Goal: Check status: Check status

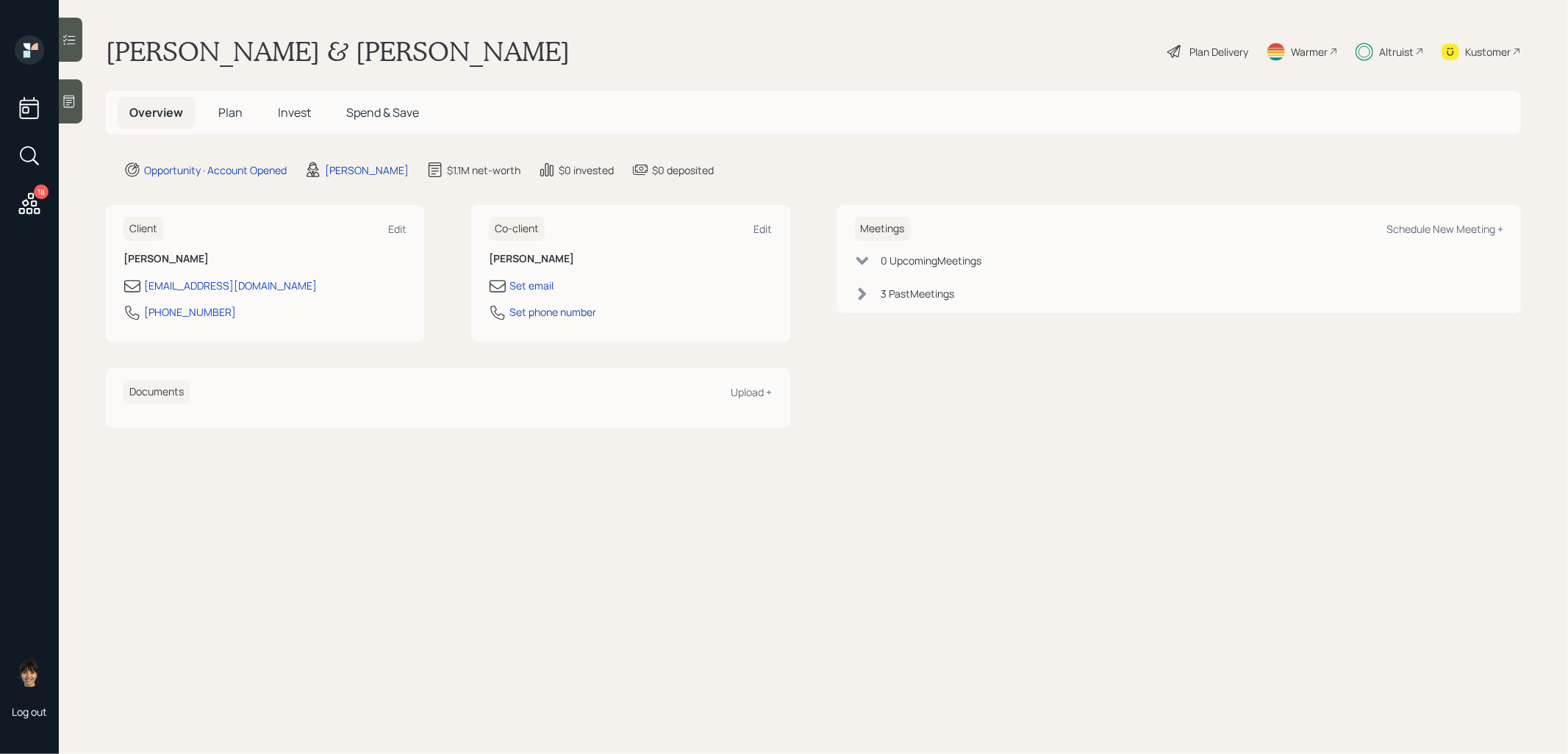
click at [295, 113] on span "Invest" at bounding box center [294, 112] width 33 height 16
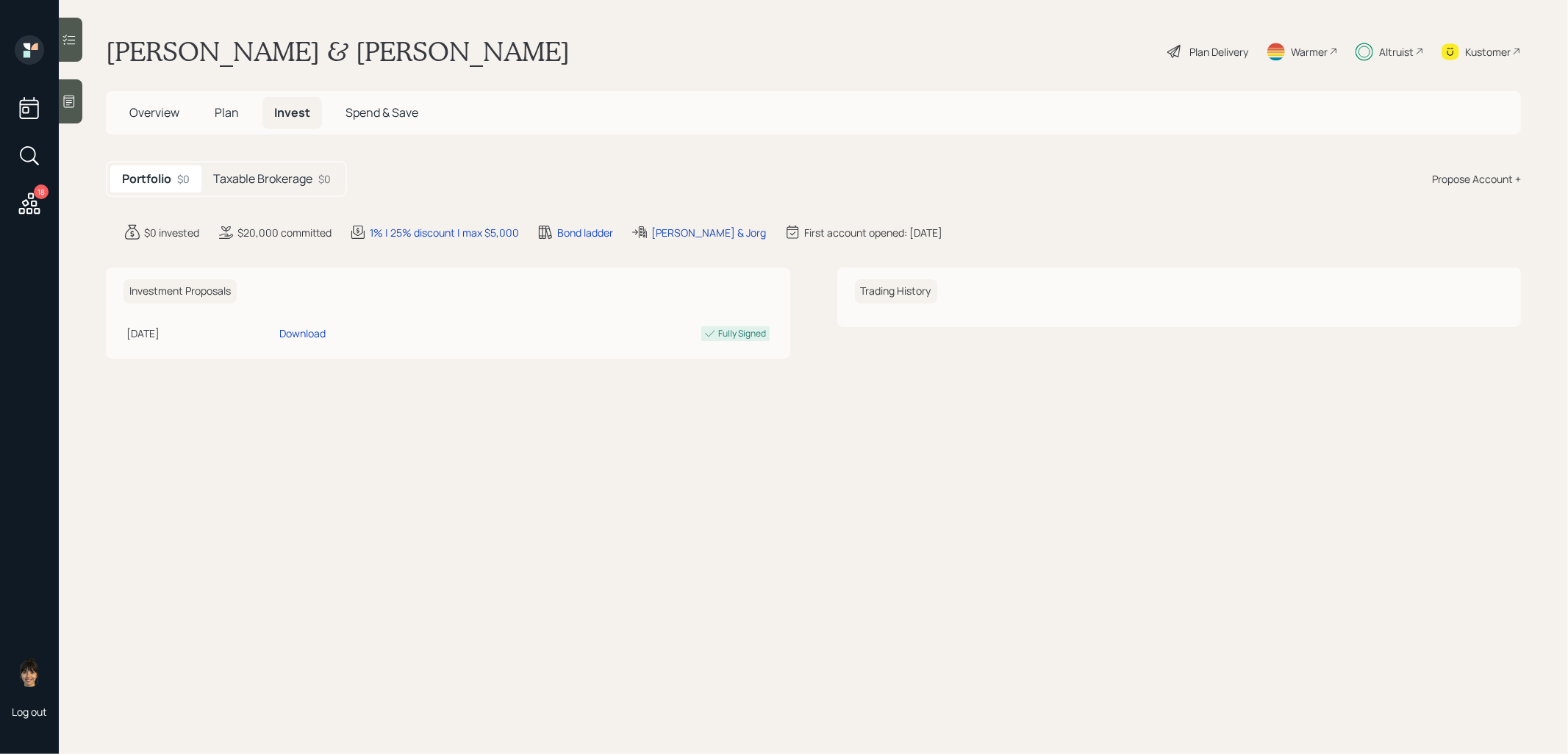
click at [285, 193] on div "Portfolio $0 Taxable Brokerage $0" at bounding box center [226, 179] width 241 height 36
click at [285, 184] on h5 "Taxable Brokerage" at bounding box center [263, 178] width 100 height 14
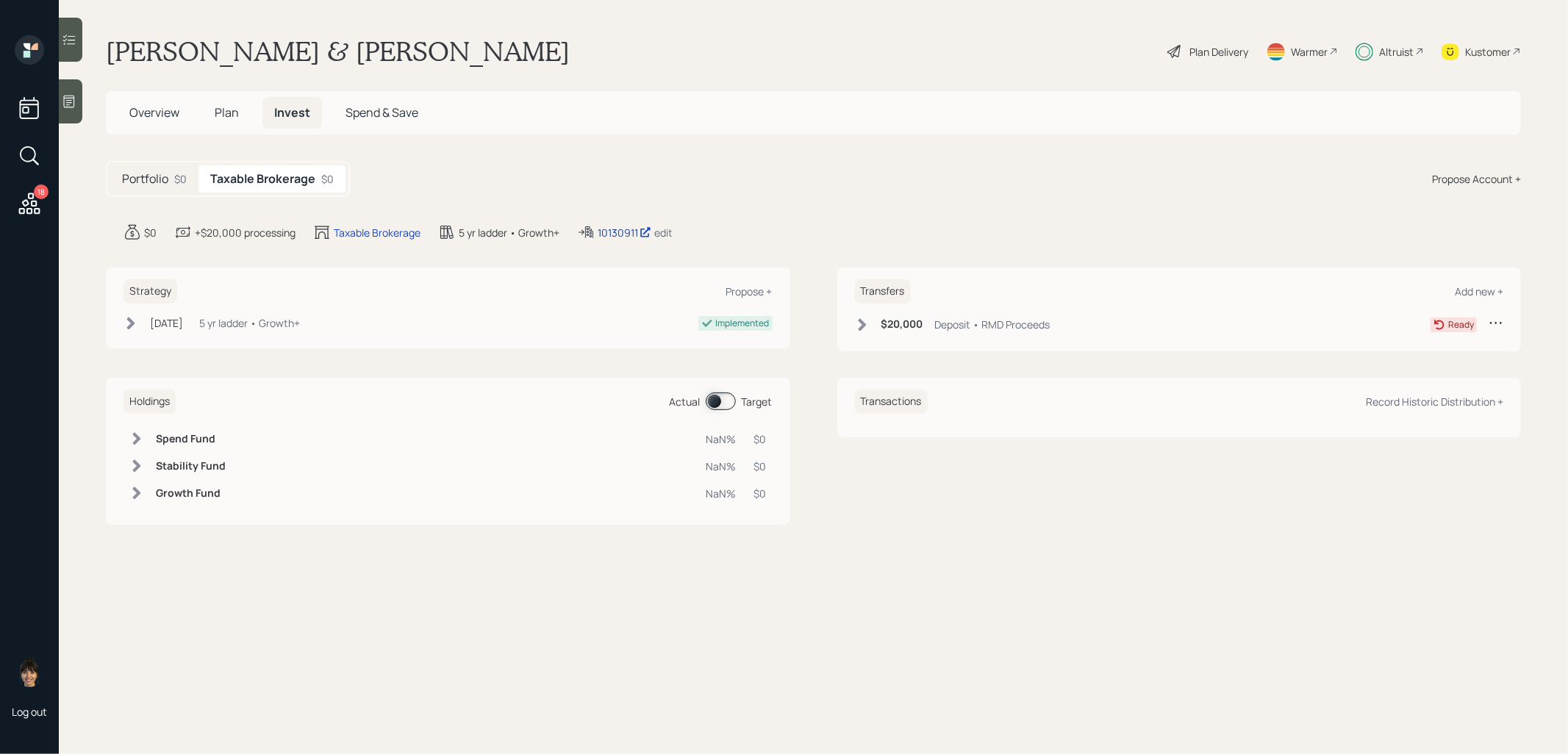
click at [614, 228] on div "10130911" at bounding box center [624, 232] width 54 height 15
click at [861, 327] on icon at bounding box center [862, 324] width 8 height 13
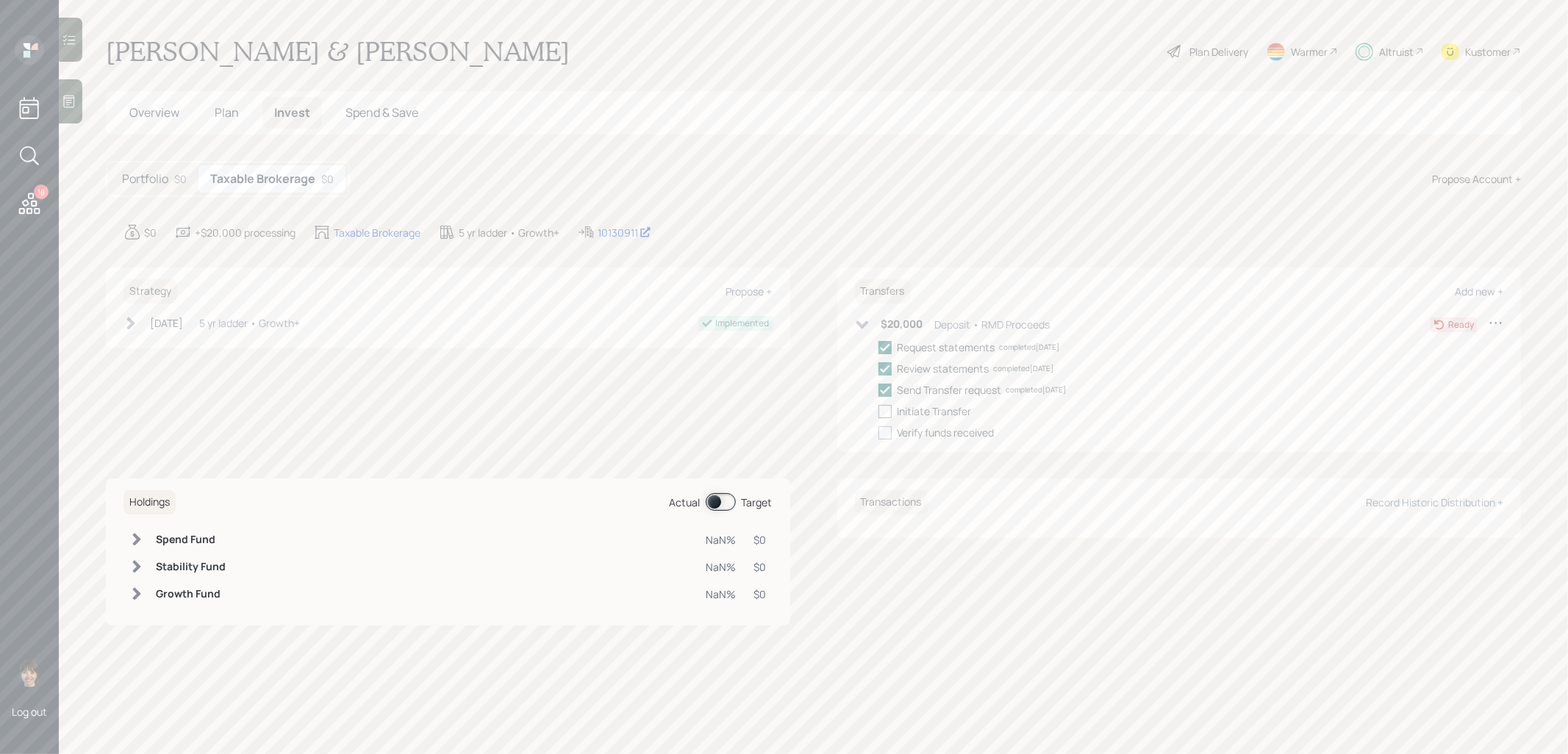
click at [885, 410] on div at bounding box center [885, 411] width 13 height 13
click at [879, 411] on input "checkbox" at bounding box center [878, 411] width 1 height 1
checkbox input "true"
